Goal: Use online tool/utility: Utilize a website feature to perform a specific function

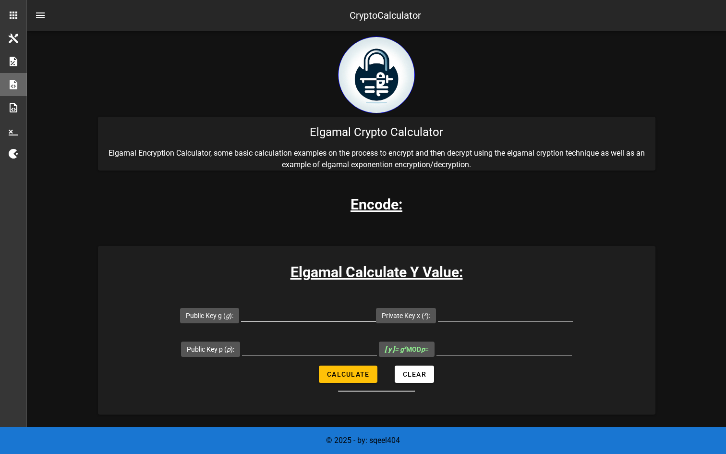
click at [333, 315] on input "Public Key g ( g ):" at bounding box center [308, 313] width 135 height 15
paste input "1880434495"
type input "1880434495"
click at [473, 314] on input "Private Key x ( x ):" at bounding box center [505, 313] width 135 height 15
paste input "6509721833"
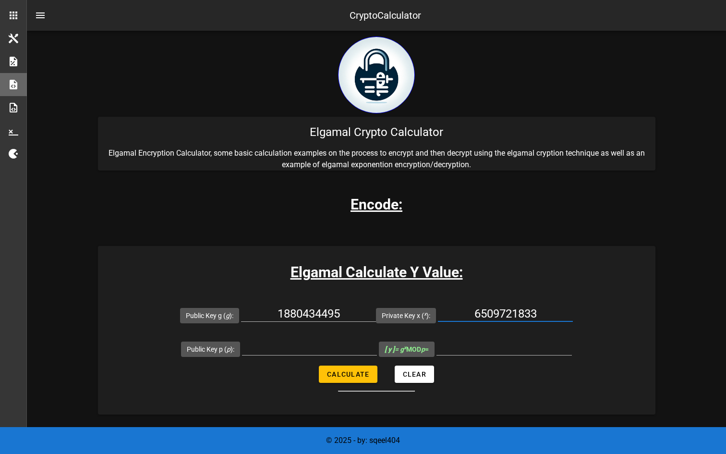
type input "6509721833"
click at [281, 345] on input "Public Key p ( p ):" at bounding box center [309, 346] width 135 height 15
paste input "10009999019"
type input "10009999019"
click at [344, 374] on span "Calculate" at bounding box center [347, 374] width 43 height 8
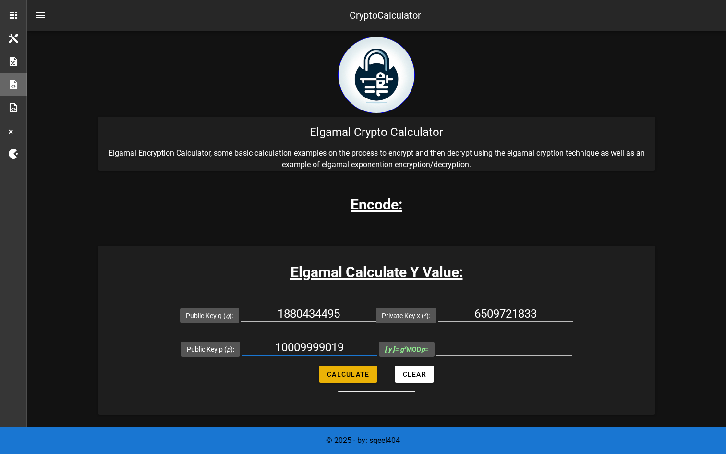
type input "12345"
drag, startPoint x: 489, startPoint y: 350, endPoint x: 520, endPoint y: 347, distance: 31.8
click at [520, 347] on input "12345" at bounding box center [503, 346] width 135 height 15
click at [479, 374] on form "Public Key g ( g ): 1880434495 Private Key x ( x ): 6509721833 Public Key p ( p…" at bounding box center [376, 344] width 557 height 93
click at [326, 315] on input "1880434495" at bounding box center [308, 313] width 135 height 15
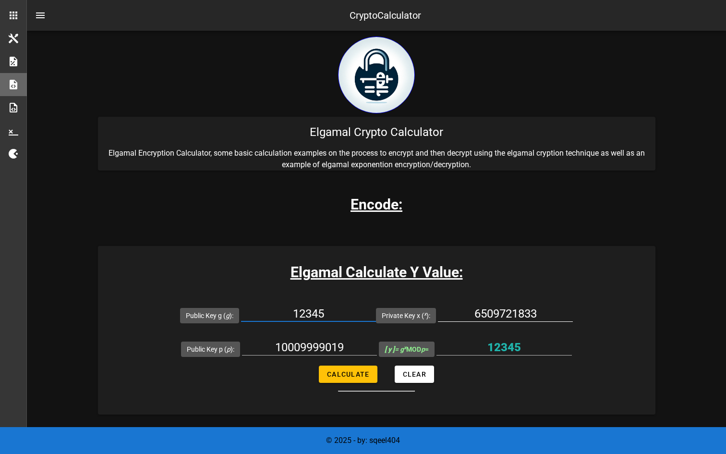
type input "12345"
click at [472, 312] on input "6509721833" at bounding box center [505, 313] width 135 height 15
click at [319, 342] on input "10009999019" at bounding box center [309, 346] width 135 height 15
paste input "9782897"
type input "9782897"
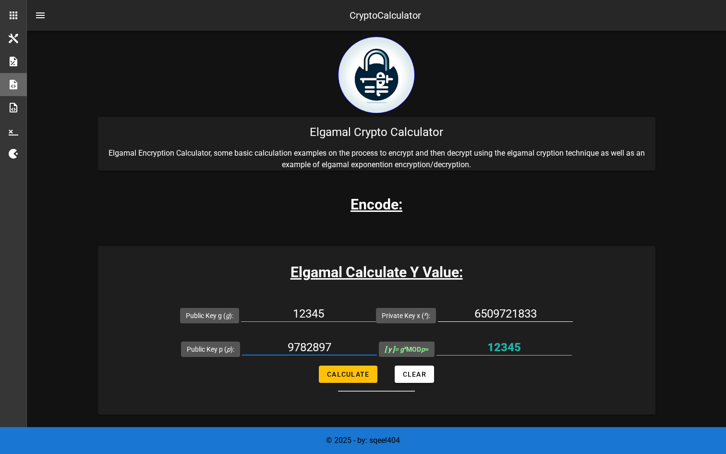
click at [506, 317] on input "6509721833" at bounding box center [505, 313] width 135 height 15
paste input "537"
type input "65537"
click at [371, 367] on button "Calculate" at bounding box center [348, 373] width 58 height 17
type input "6288998"
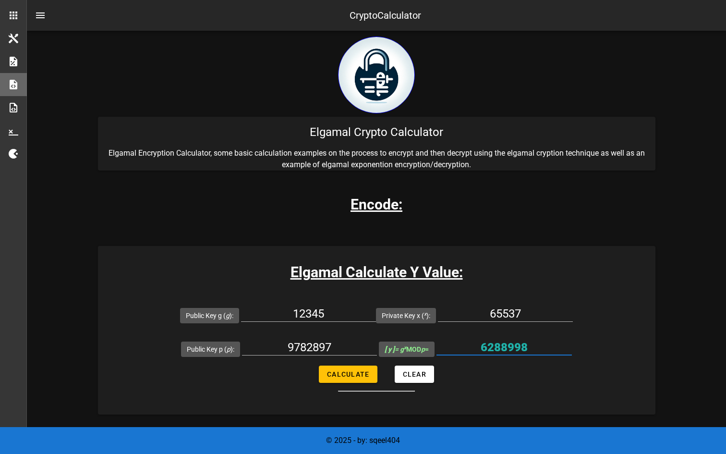
drag, startPoint x: 482, startPoint y: 350, endPoint x: 529, endPoint y: 350, distance: 47.1
click at [529, 350] on input "6288998" at bounding box center [503, 346] width 135 height 15
click at [472, 308] on input "65537" at bounding box center [505, 313] width 135 height 15
click at [313, 350] on input "9782897" at bounding box center [309, 346] width 135 height 15
paste input "10009798920"
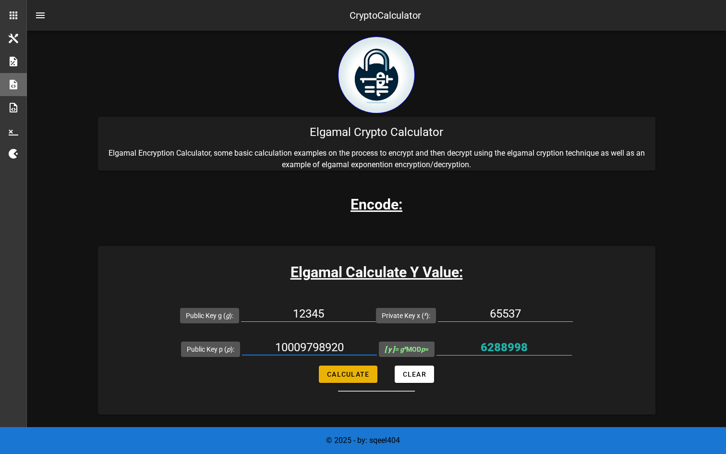
type input "10009798920"
click at [358, 374] on span "Calculate" at bounding box center [347, 374] width 43 height 8
type input "8901068625"
drag, startPoint x: 466, startPoint y: 348, endPoint x: 547, endPoint y: 348, distance: 81.1
click at [547, 348] on input "8901068625" at bounding box center [503, 346] width 135 height 15
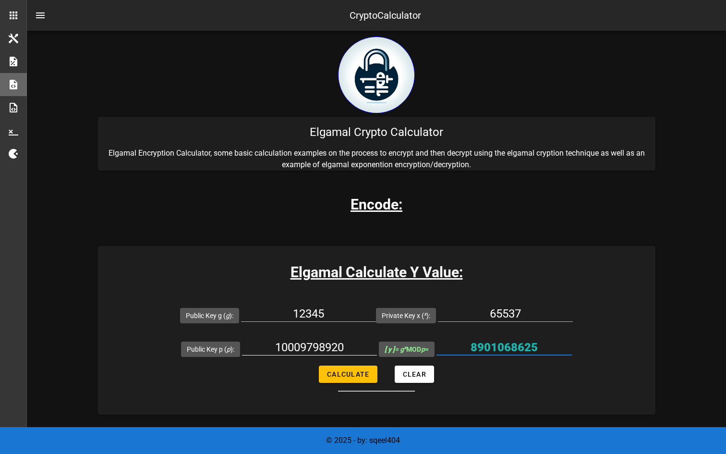
click at [313, 355] on div "10009798920" at bounding box center [309, 346] width 135 height 15
paste input "999019"
type input "10009999019"
click at [354, 372] on span "Calculate" at bounding box center [347, 374] width 43 height 8
type input "1880434495"
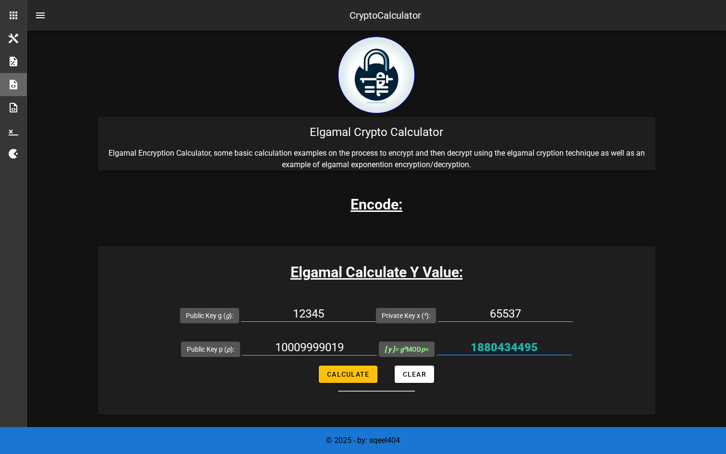
drag, startPoint x: 538, startPoint y: 345, endPoint x: 457, endPoint y: 345, distance: 80.7
click at [457, 345] on input "1880434495" at bounding box center [503, 346] width 135 height 15
